Goal: Task Accomplishment & Management: Manage account settings

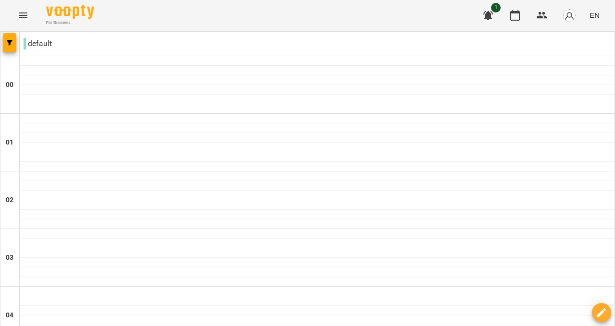
scroll to position [529, 0]
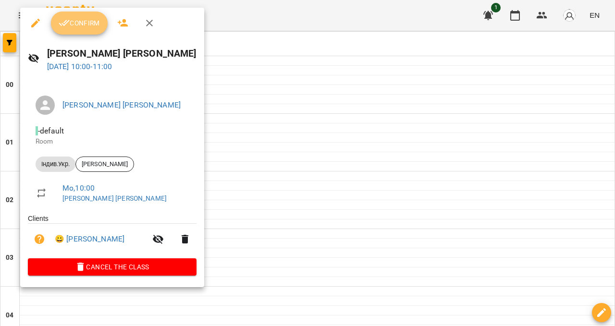
click at [98, 30] on button "Confirm" at bounding box center [79, 23] width 57 height 23
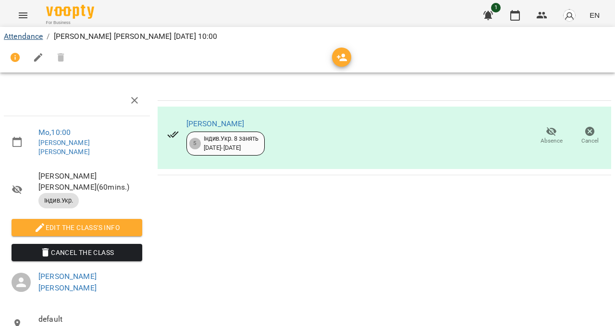
click at [18, 35] on link "Attendance" at bounding box center [23, 36] width 39 height 9
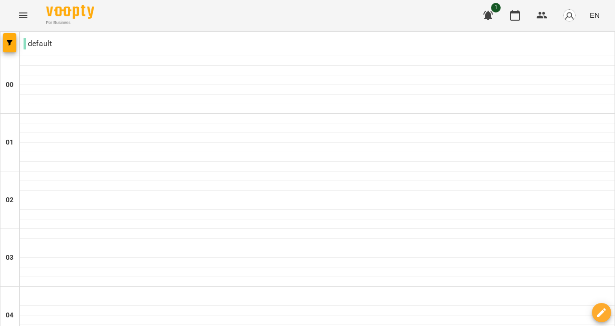
scroll to position [536, 0]
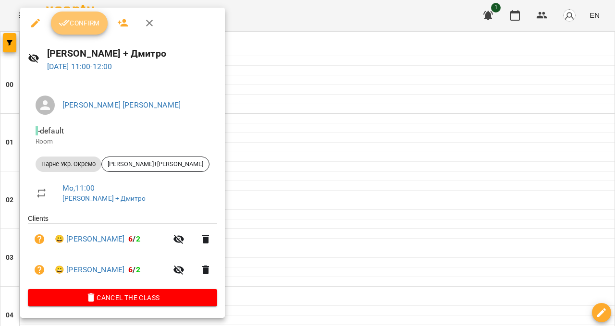
click at [88, 20] on span "Confirm" at bounding box center [79, 23] width 41 height 12
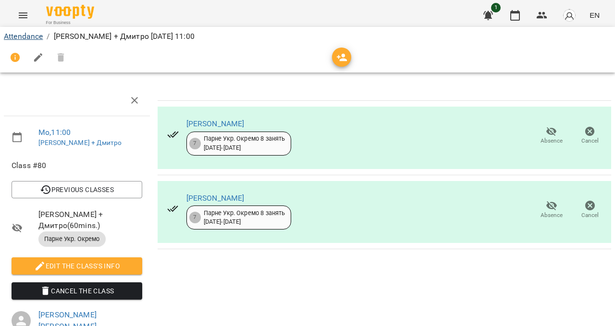
click at [27, 33] on link "Attendance" at bounding box center [23, 36] width 39 height 9
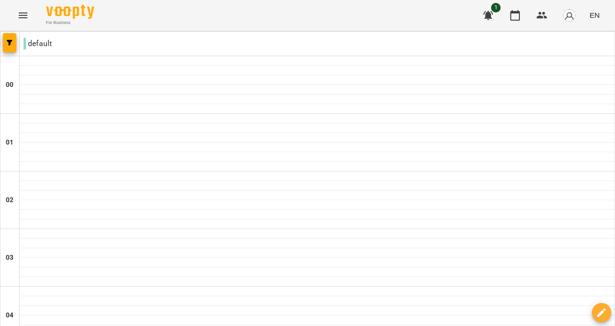
scroll to position [906, 0]
type input "**********"
